Goal: Information Seeking & Learning: Learn about a topic

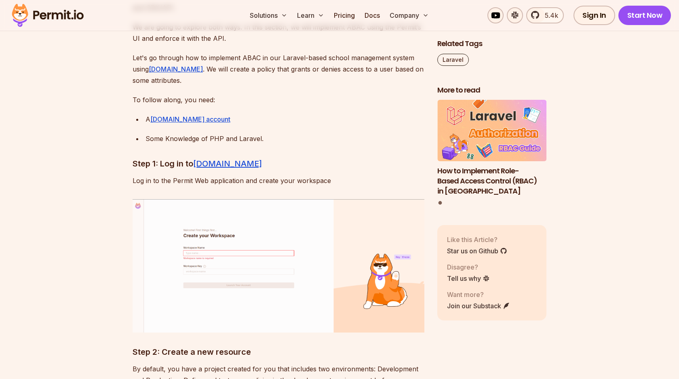
scroll to position [3173, 0]
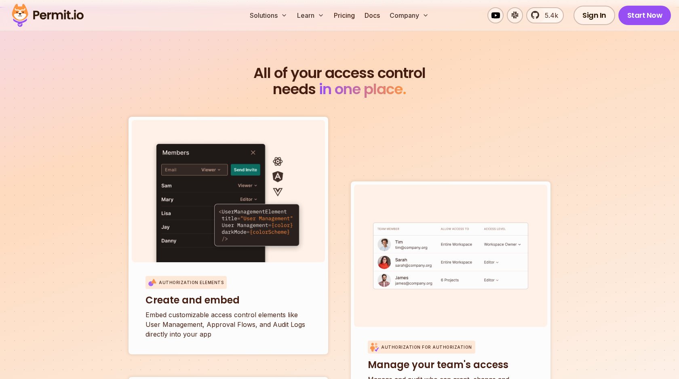
scroll to position [2354, 0]
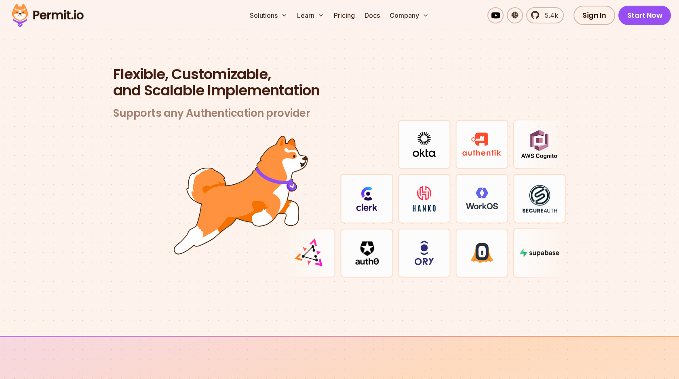
click at [574, 186] on section "Flexible, Customizable, and Scalable Implementation Supports any Authentication…" at bounding box center [339, 181] width 679 height 309
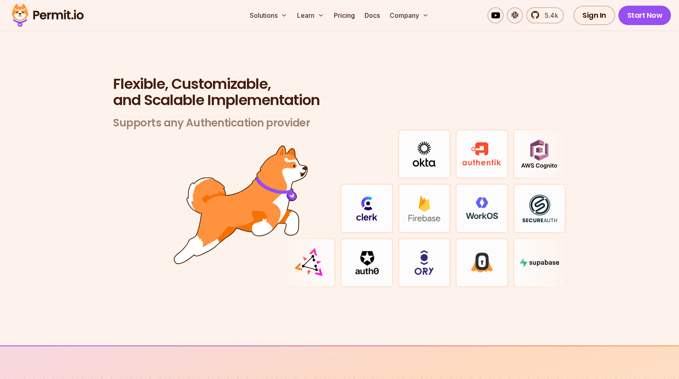
scroll to position [2342, 0]
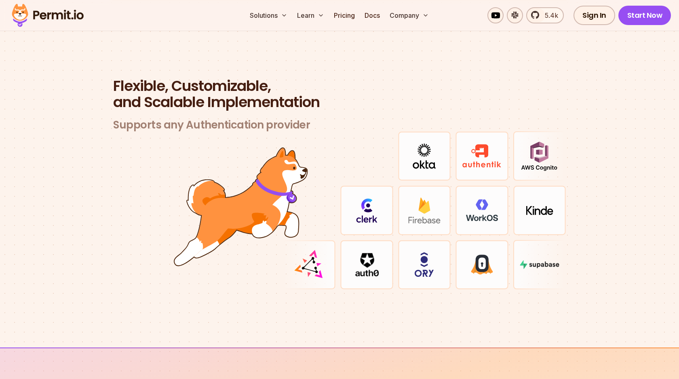
click at [574, 186] on section "Flexible, Customizable, and Scalable Implementation Supports any Authentication…" at bounding box center [339, 193] width 679 height 309
click at [579, 201] on section "Flexible, Customizable, and Scalable Implementation Supports any Authentication…" at bounding box center [339, 193] width 679 height 309
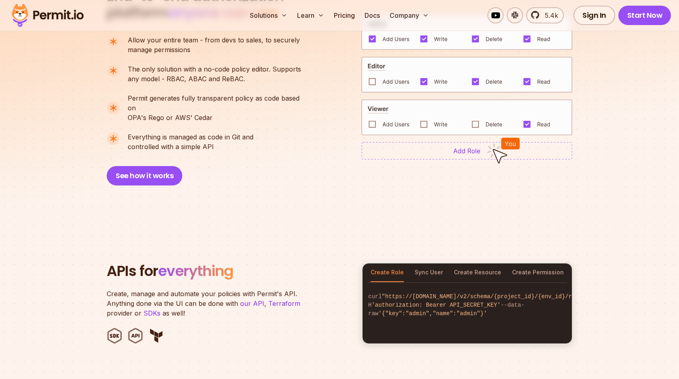
scroll to position [290, 0]
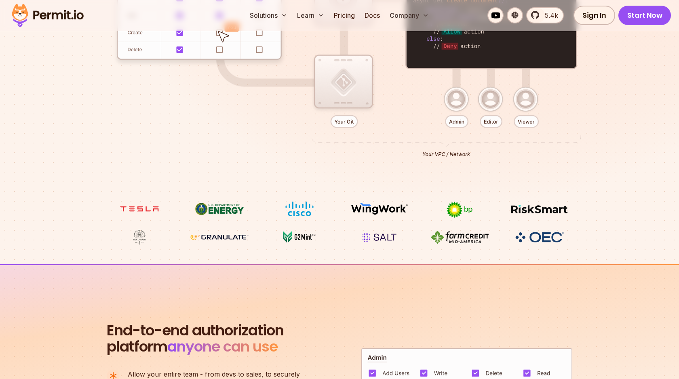
click at [456, 211] on img at bounding box center [459, 209] width 61 height 17
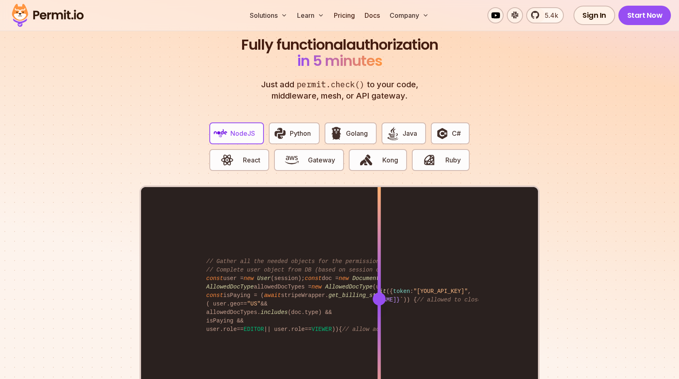
scroll to position [1551, 0]
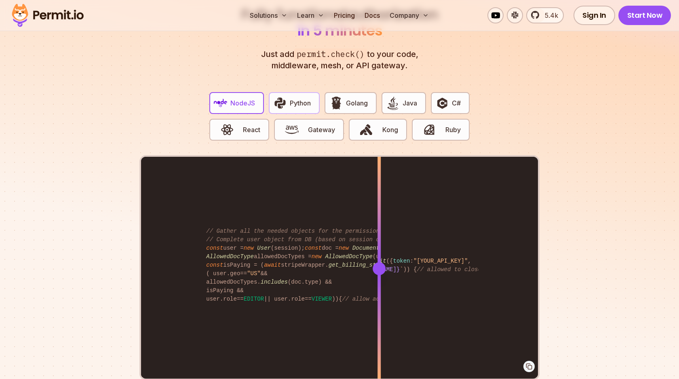
click at [302, 98] on span "Python" at bounding box center [300, 103] width 21 height 10
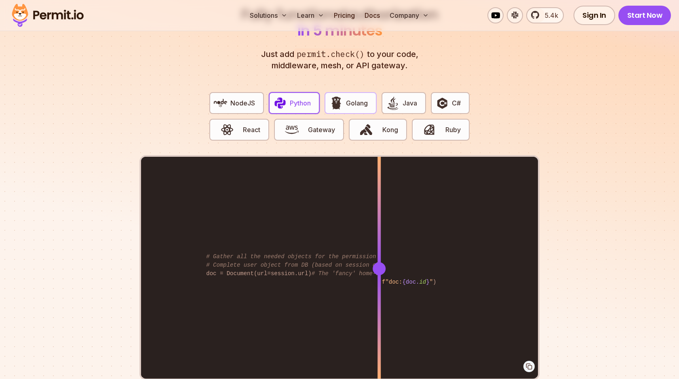
click at [350, 98] on span "Golang" at bounding box center [357, 103] width 22 height 10
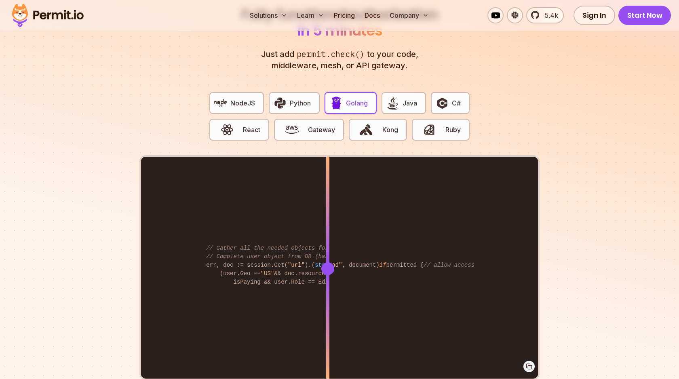
drag, startPoint x: 378, startPoint y: 259, endPoint x: 328, endPoint y: 228, distance: 58.9
click at [328, 228] on div at bounding box center [327, 268] width 3 height 223
click at [578, 214] on section "Fully functional authorization in 5 minutes Just add permit.check() to your cod…" at bounding box center [339, 200] width 679 height 505
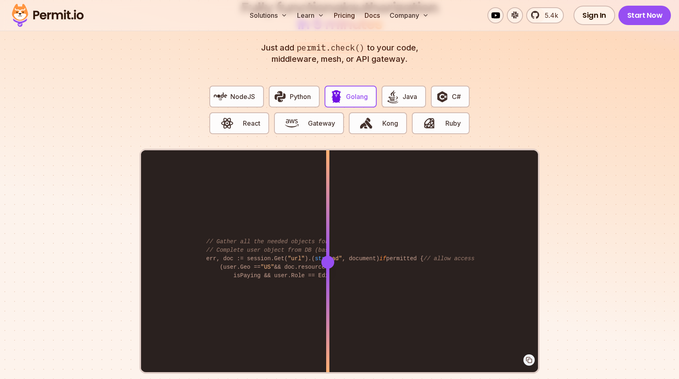
scroll to position [1515, 0]
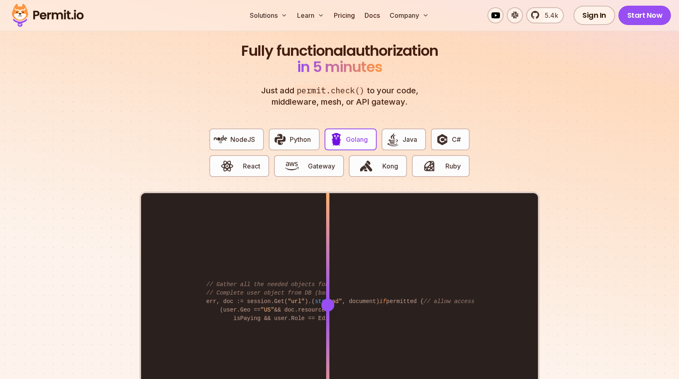
click at [244, 122] on div "NodeJS Python Golang Java C# React Gateway Kong Ruby" at bounding box center [339, 157] width 273 height 70
click at [243, 135] on span "NodeJS" at bounding box center [242, 140] width 25 height 10
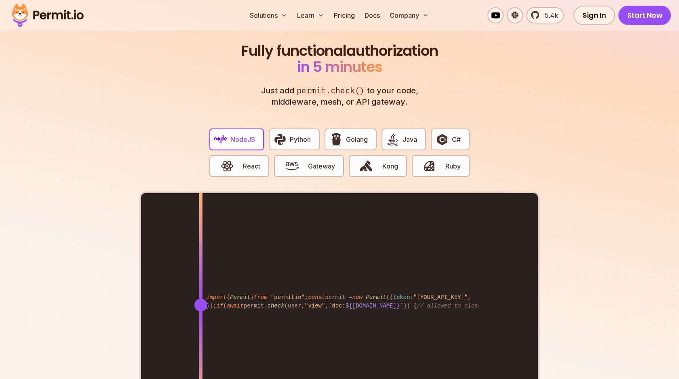
drag, startPoint x: 380, startPoint y: 293, endPoint x: 201, endPoint y: 312, distance: 180.0
click at [201, 312] on div at bounding box center [200, 304] width 3 height 223
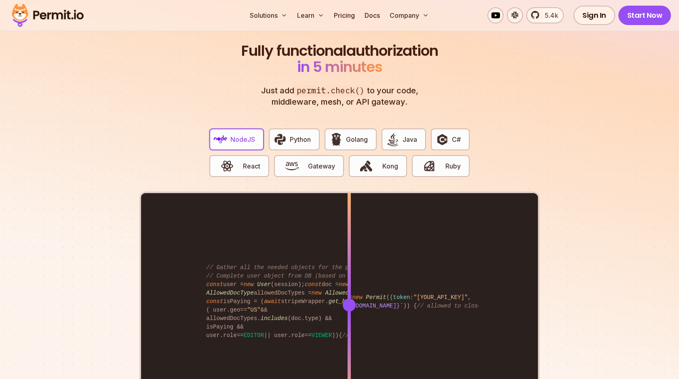
drag, startPoint x: 201, startPoint y: 312, endPoint x: 349, endPoint y: 294, distance: 149.4
click at [349, 294] on div at bounding box center [349, 304] width 3 height 223
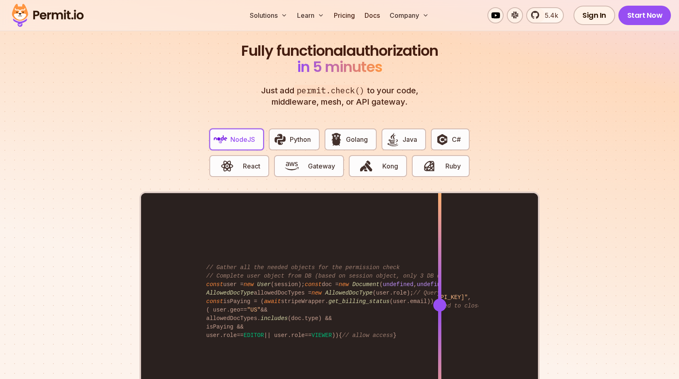
drag, startPoint x: 349, startPoint y: 294, endPoint x: 449, endPoint y: 280, distance: 101.2
click at [441, 280] on div at bounding box center [439, 304] width 3 height 223
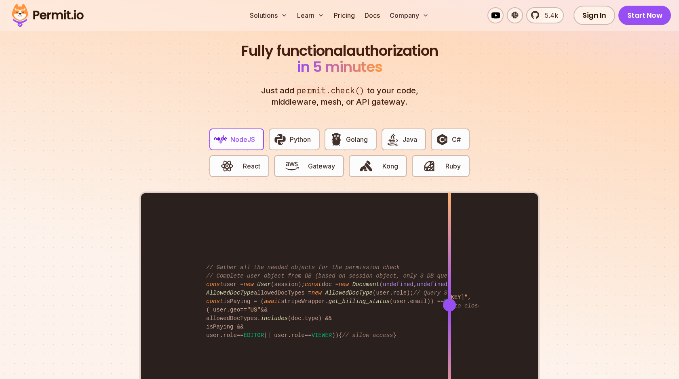
click at [555, 310] on section "Fully functional authorization in 5 minutes Just add permit.check() to your cod…" at bounding box center [339, 237] width 679 height 505
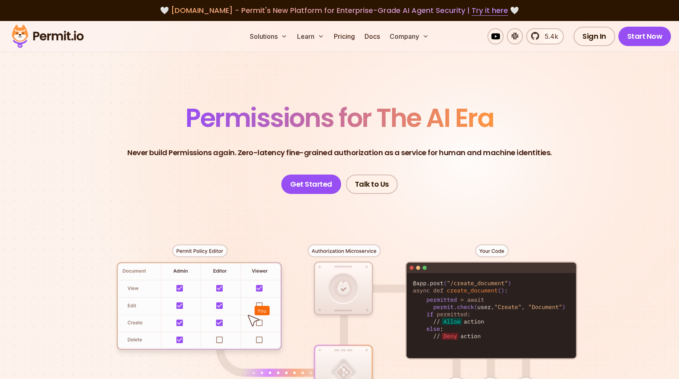
scroll to position [182, 0]
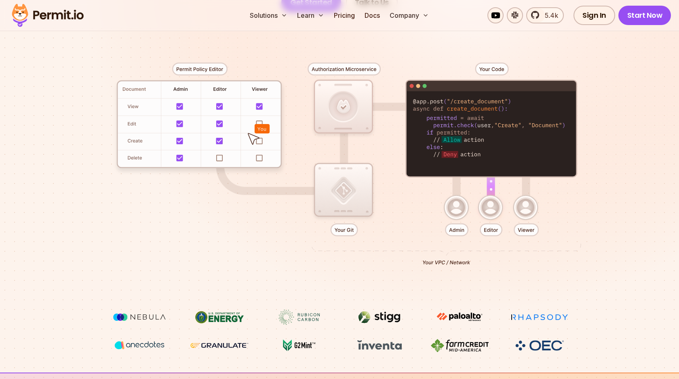
click at [574, 221] on div at bounding box center [340, 160] width 566 height 297
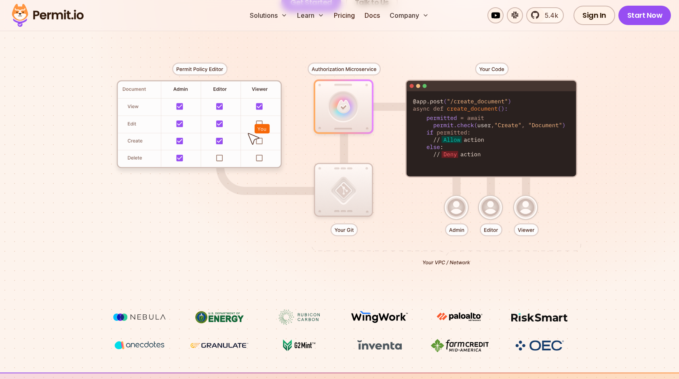
click at [352, 187] on div at bounding box center [340, 160] width 566 height 297
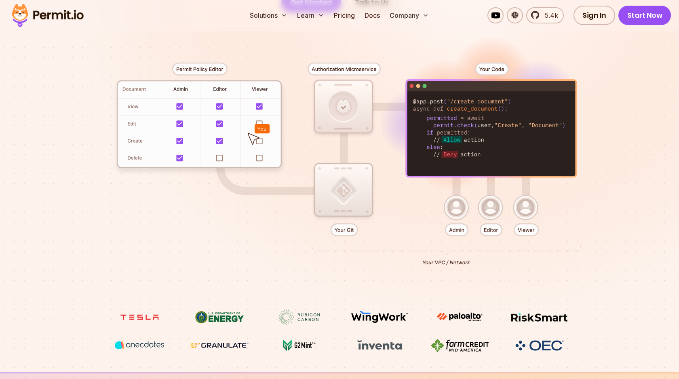
click at [342, 231] on div at bounding box center [340, 160] width 566 height 297
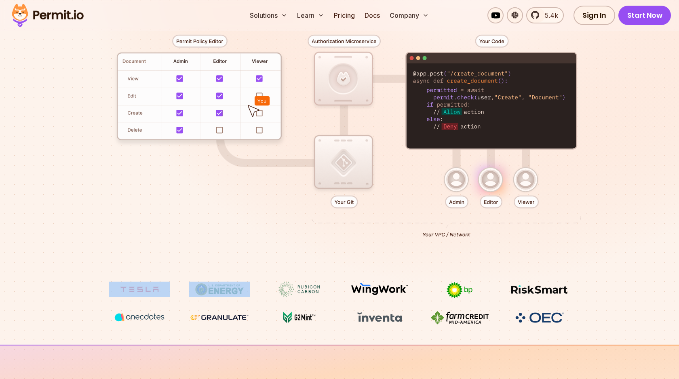
scroll to position [213, 0]
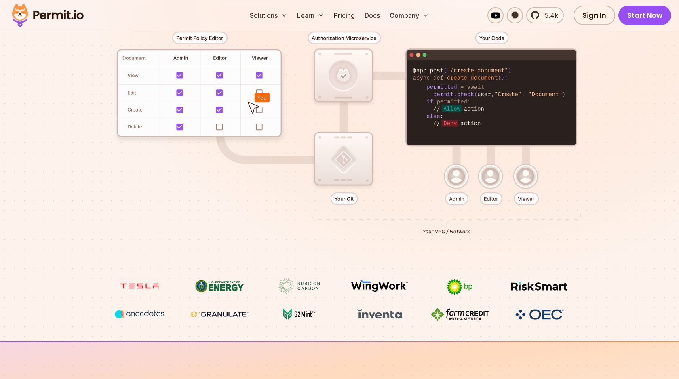
click at [298, 264] on div at bounding box center [340, 129] width 566 height 297
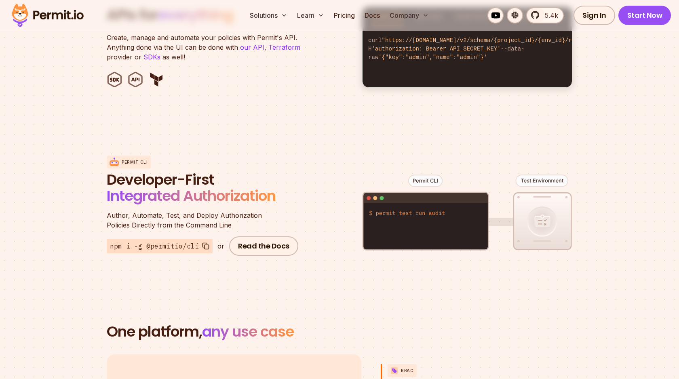
scroll to position [1147, 0]
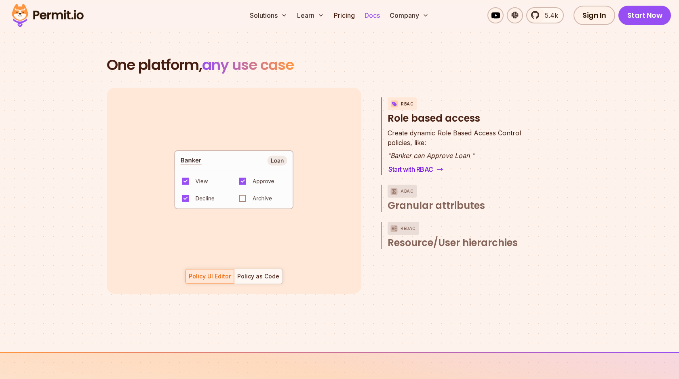
click at [373, 20] on link "Docs" at bounding box center [372, 15] width 22 height 16
click at [459, 199] on span "Granular attributes" at bounding box center [436, 205] width 97 height 13
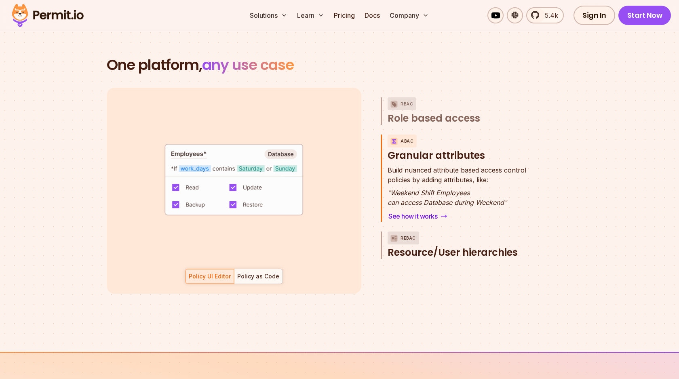
click at [448, 246] on span "Resource/User hierarchies" at bounding box center [453, 252] width 130 height 13
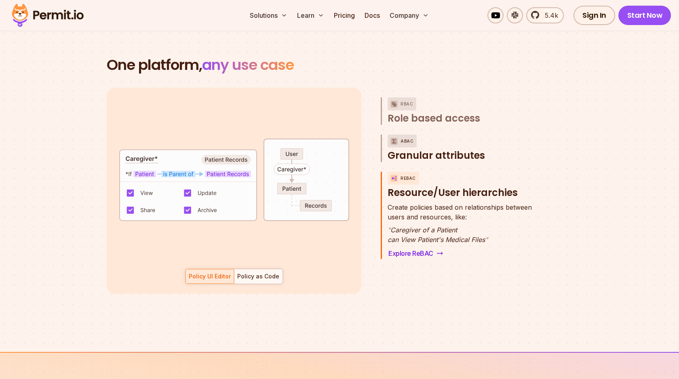
click at [434, 149] on span "Granular attributes" at bounding box center [436, 155] width 97 height 13
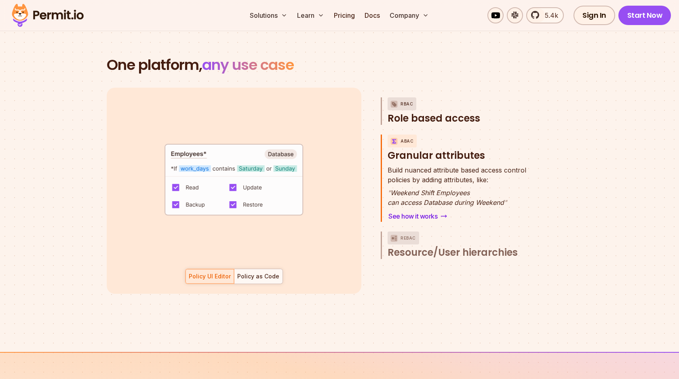
click at [440, 112] on span "Role based access" at bounding box center [434, 118] width 93 height 13
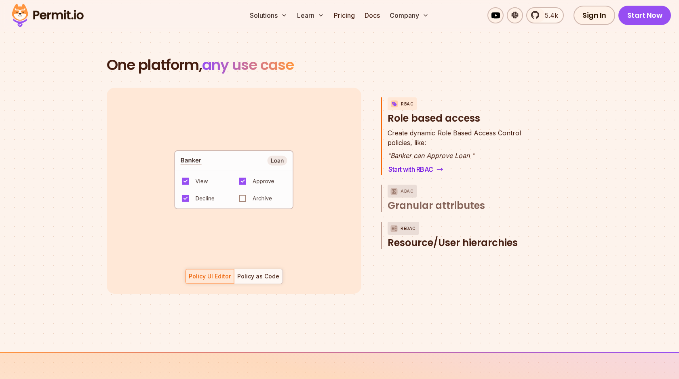
click at [420, 236] on span "Resource/User hierarchies" at bounding box center [453, 242] width 130 height 13
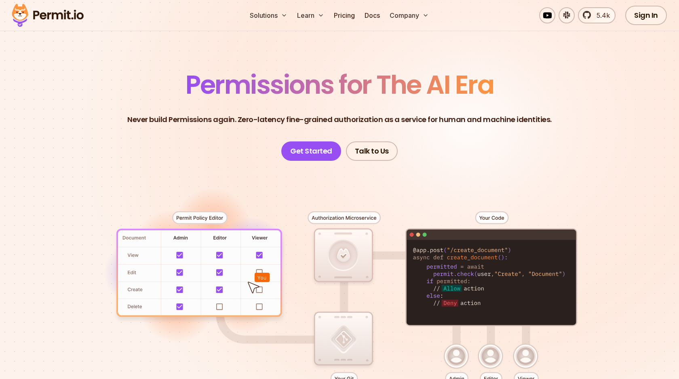
scroll to position [0, 0]
